Goal: Complete application form

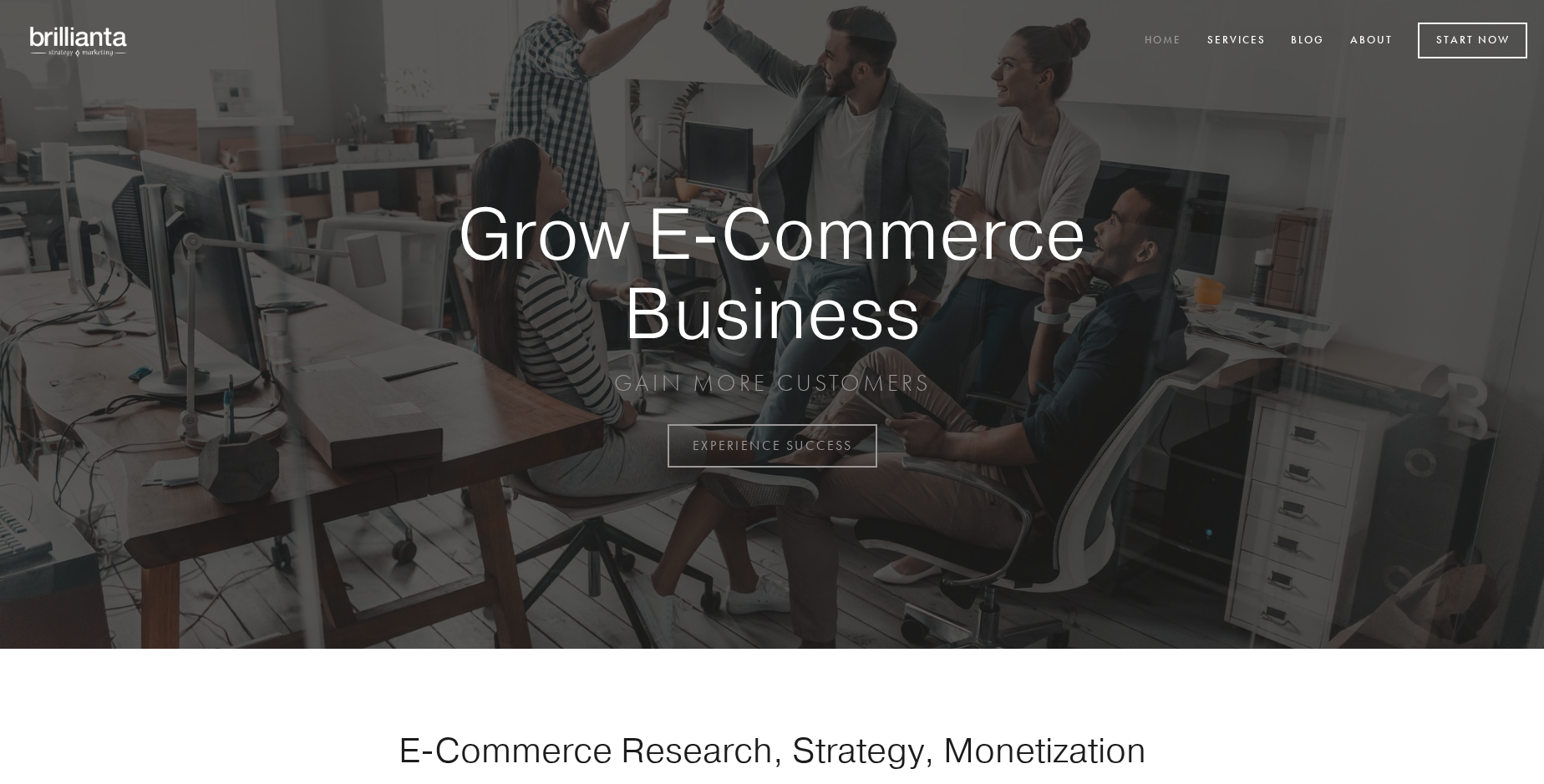
scroll to position [4379, 0]
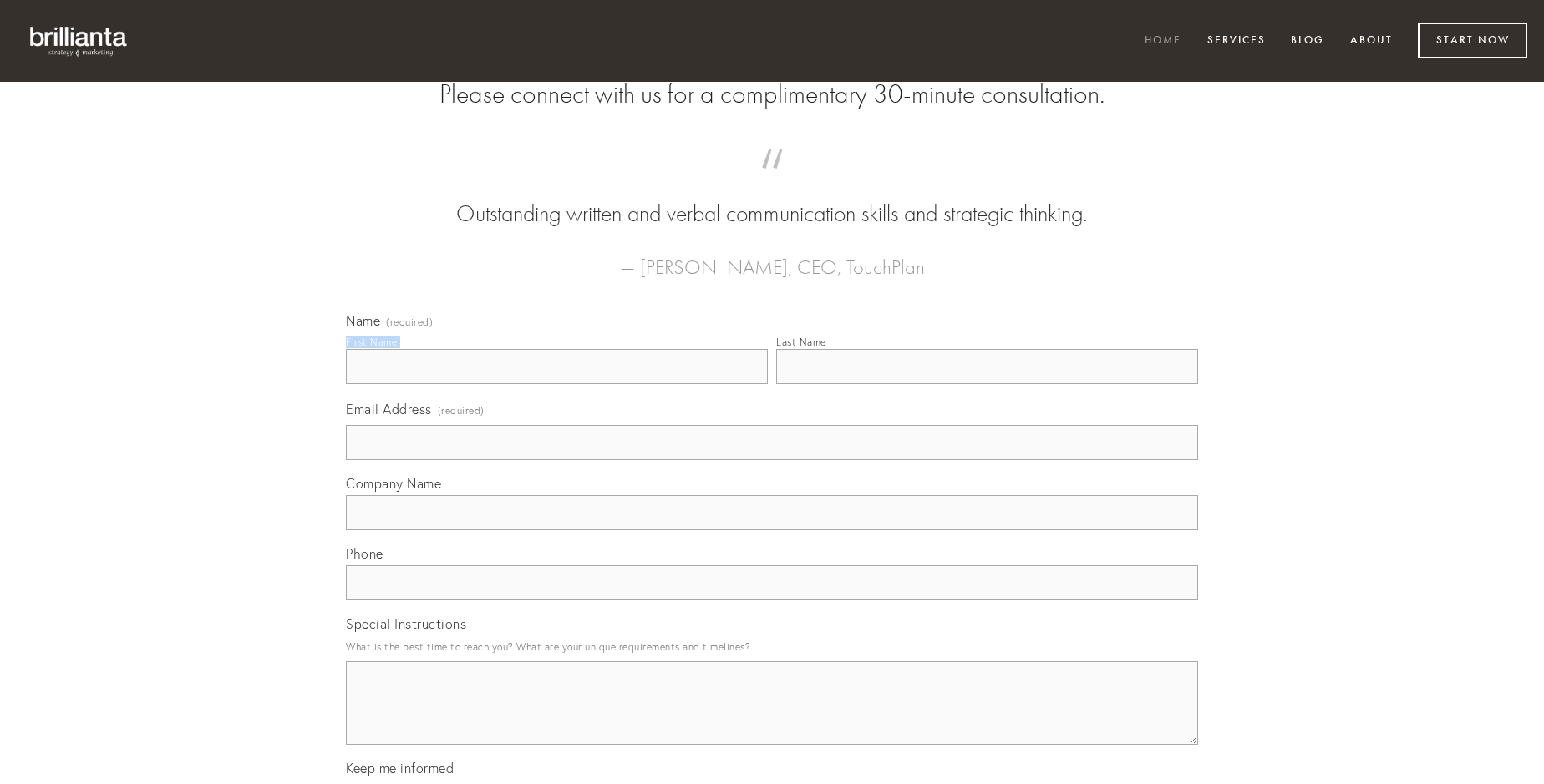
type input "[PERSON_NAME]"
click at [987, 384] on input "Last Name" at bounding box center [988, 366] width 422 height 35
type input "[PERSON_NAME]"
click at [772, 461] on input "Email Address (required)" at bounding box center [772, 442] width 852 height 35
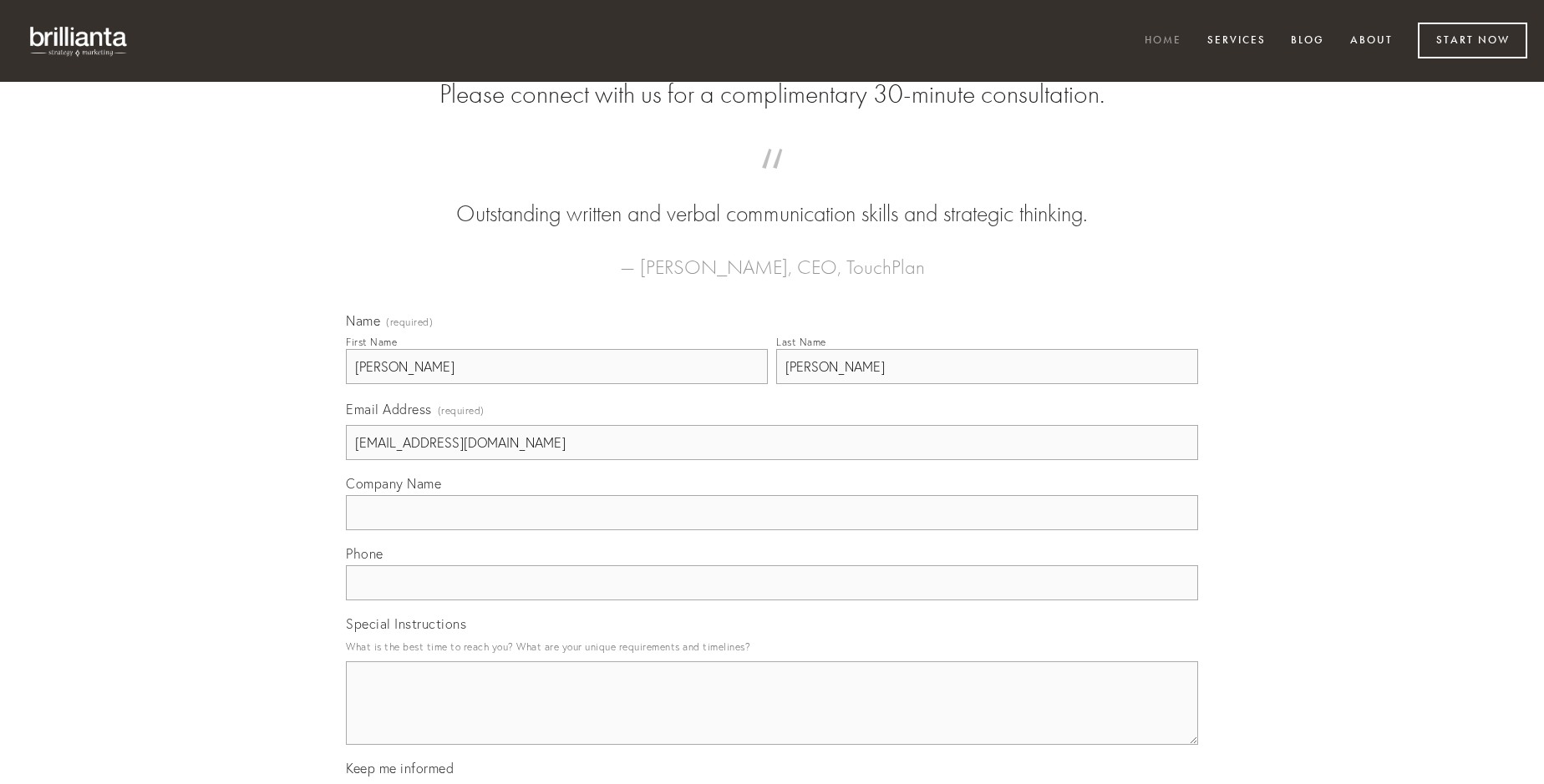
type input "[EMAIL_ADDRESS][DOMAIN_NAME]"
click at [772, 530] on input "Company Name" at bounding box center [772, 512] width 852 height 35
type input "cariosus"
click at [772, 601] on input "text" at bounding box center [772, 582] width 852 height 35
click at [772, 718] on textarea "Special Instructions" at bounding box center [772, 703] width 852 height 83
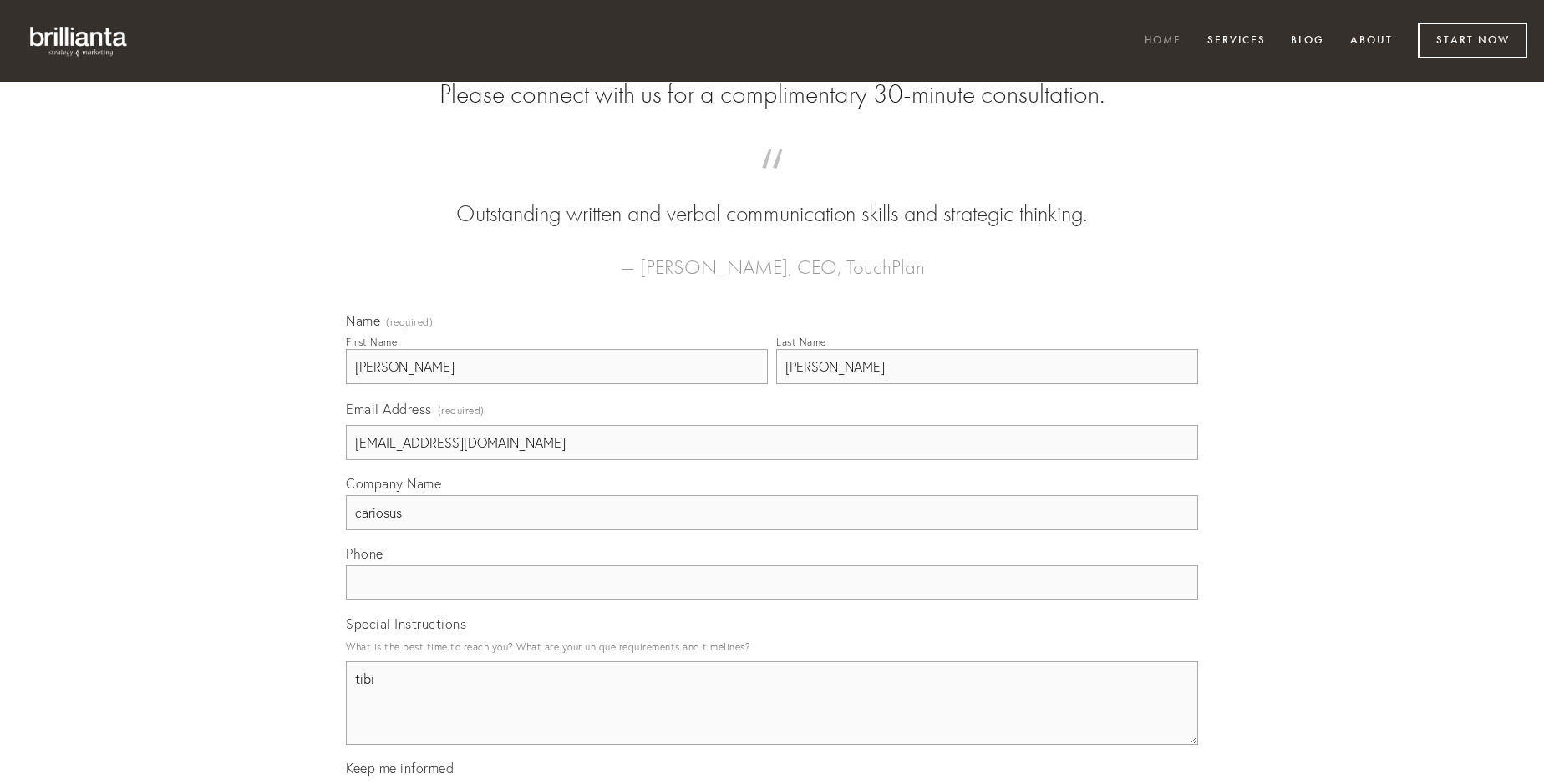
type textarea "tibi"
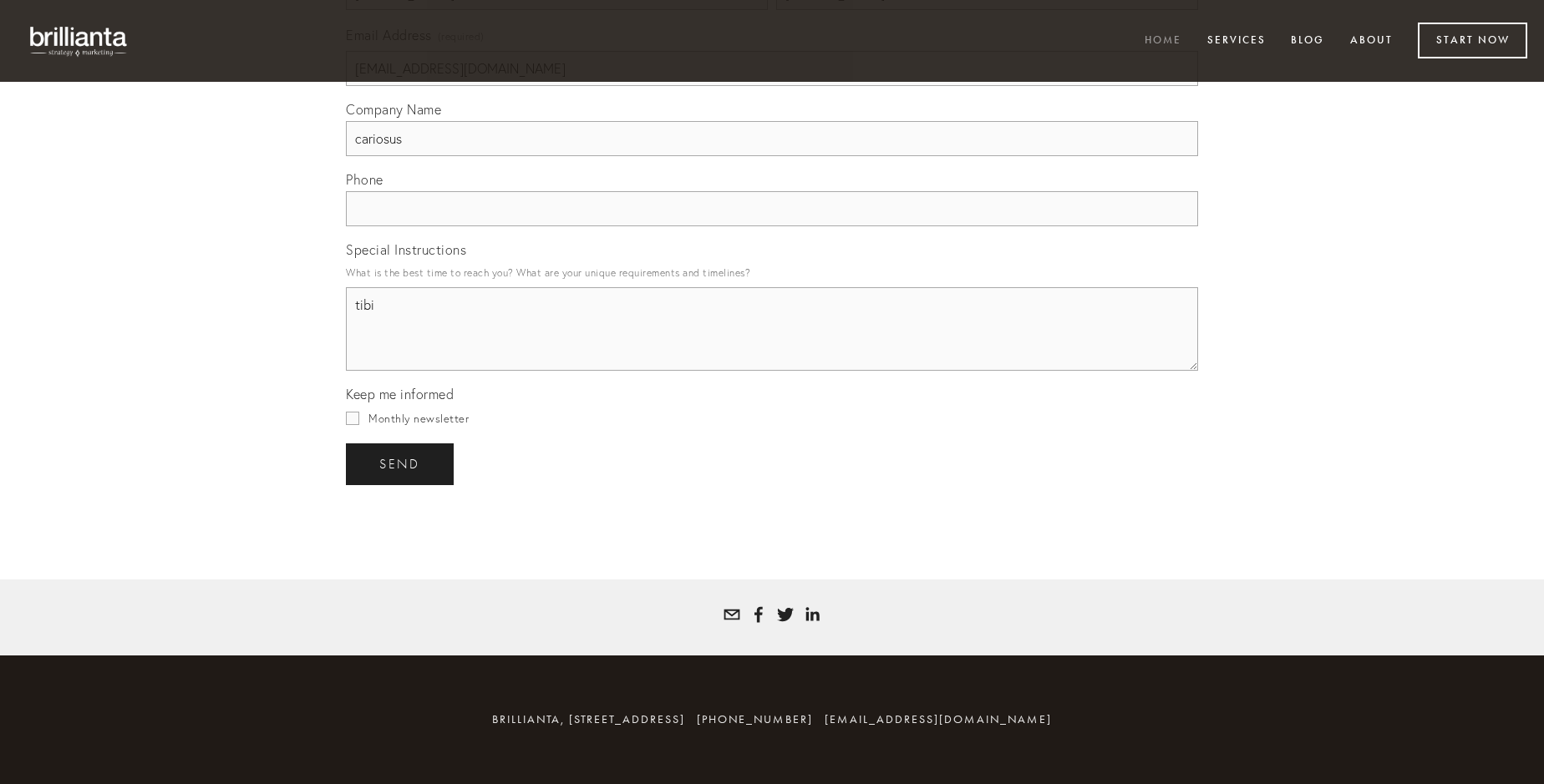
click at [401, 464] on span "send" at bounding box center [399, 465] width 41 height 15
